Goal: Check status

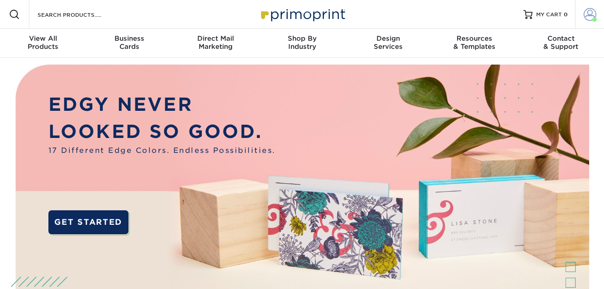
click at [590, 14] on span at bounding box center [589, 14] width 13 height 13
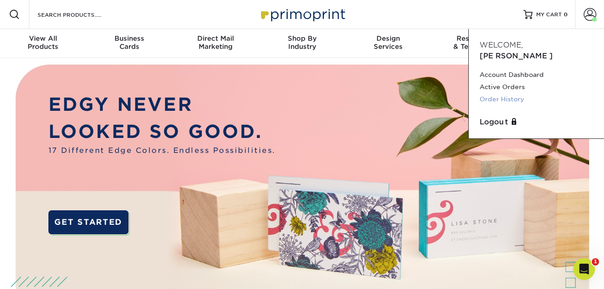
click at [501, 93] on link "Order History" at bounding box center [535, 99] width 113 height 12
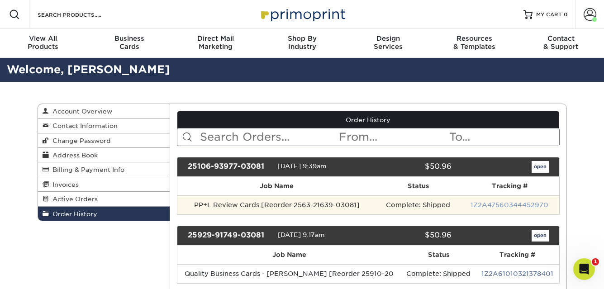
click at [505, 206] on link "1Z2A47560344452970" at bounding box center [509, 204] width 78 height 7
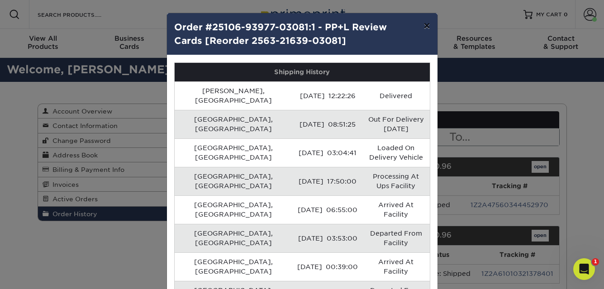
click at [425, 23] on button "×" at bounding box center [426, 25] width 21 height 25
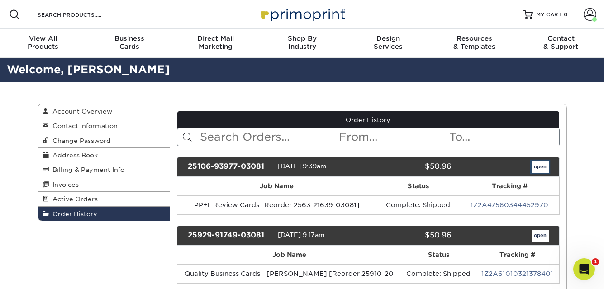
click at [538, 166] on link "open" at bounding box center [539, 167] width 17 height 12
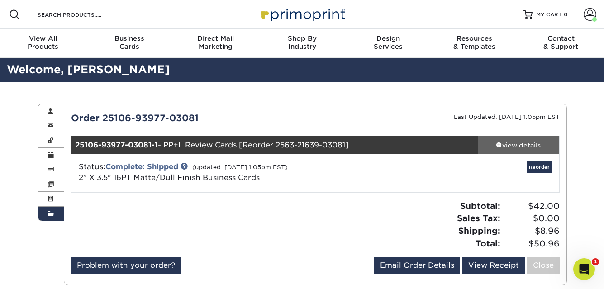
click at [498, 146] on span at bounding box center [499, 145] width 6 height 6
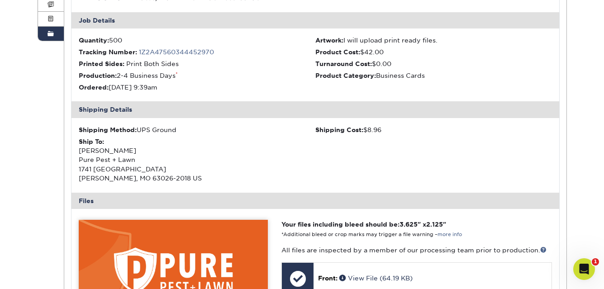
scroll to position [190, 0]
